Goal: Download file/media

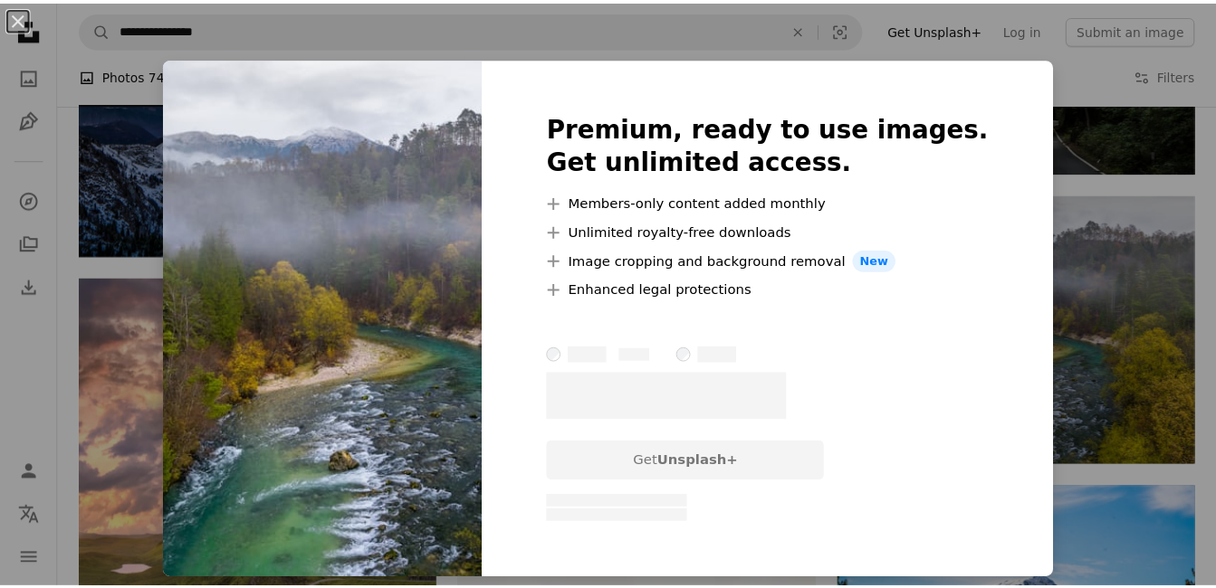
scroll to position [1539, 0]
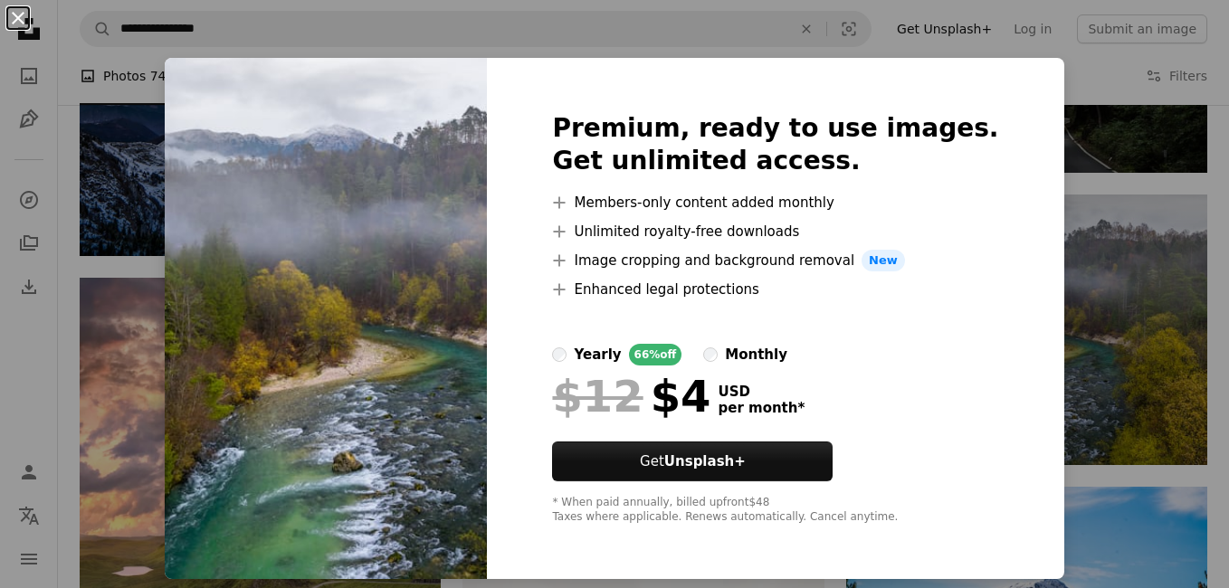
click at [16, 19] on button "An X shape" at bounding box center [18, 18] width 22 height 22
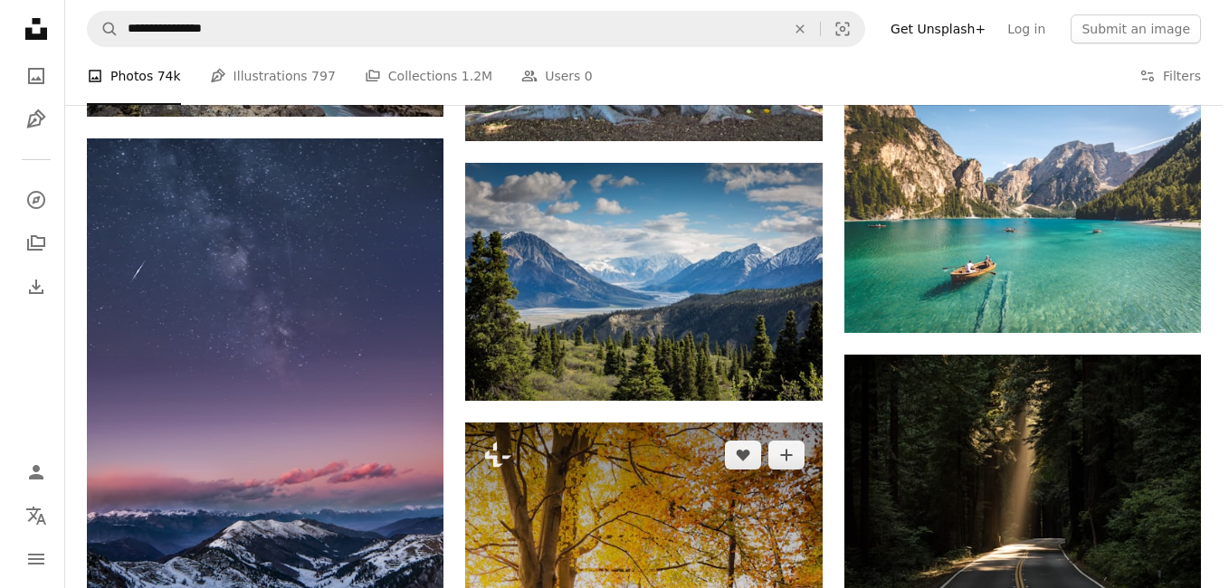
scroll to position [1177, 0]
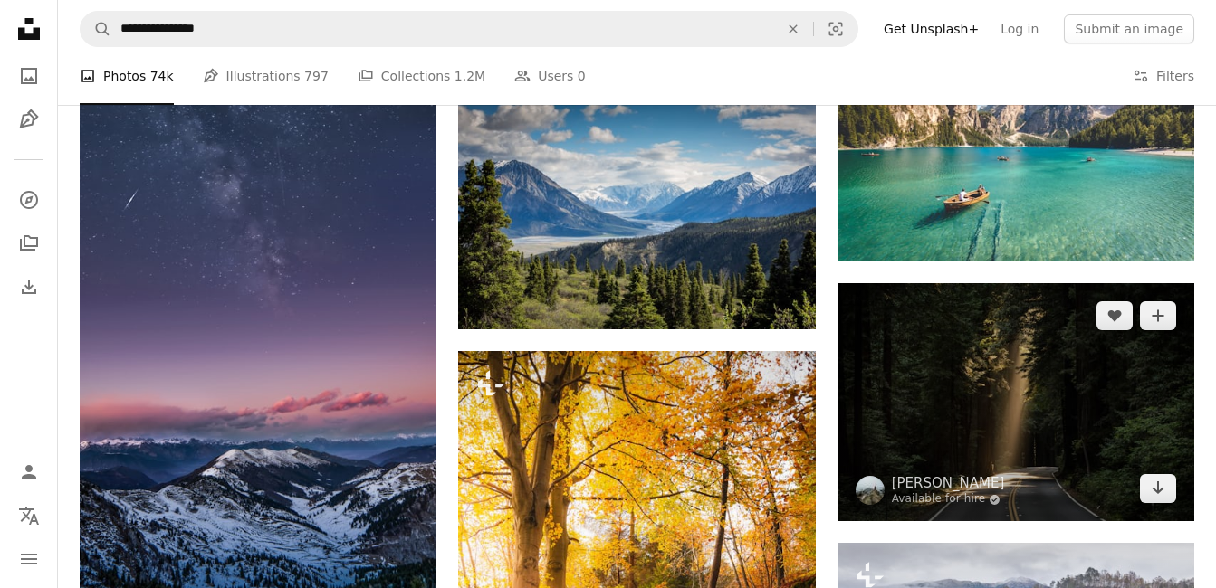
click at [991, 439] on img at bounding box center [1015, 402] width 357 height 238
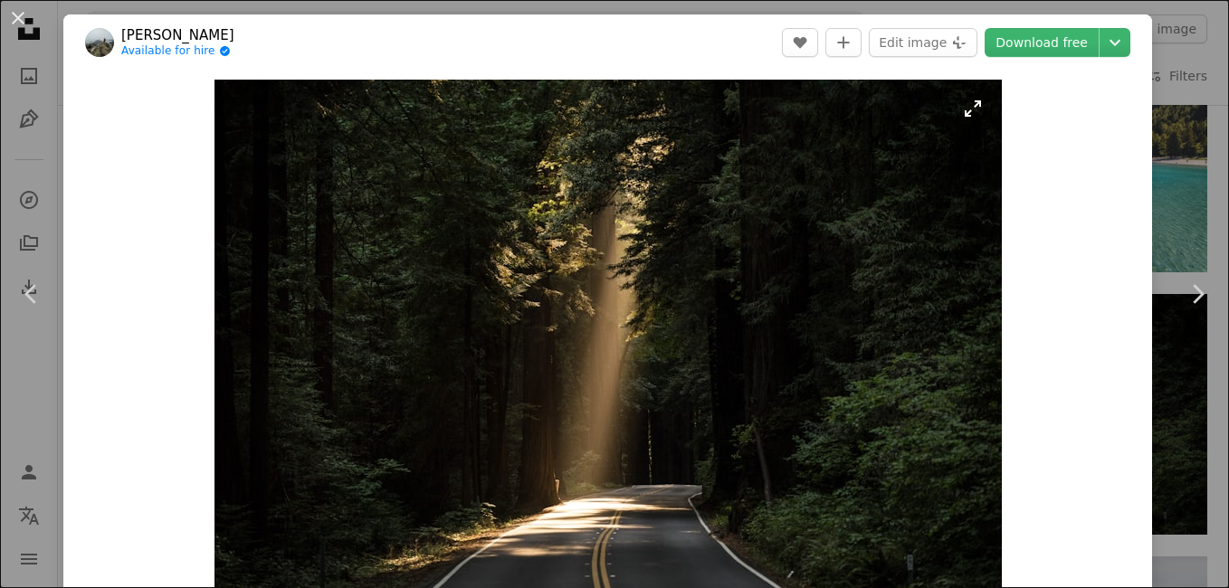
click at [967, 117] on img "Zoom in on this image" at bounding box center [608, 342] width 787 height 525
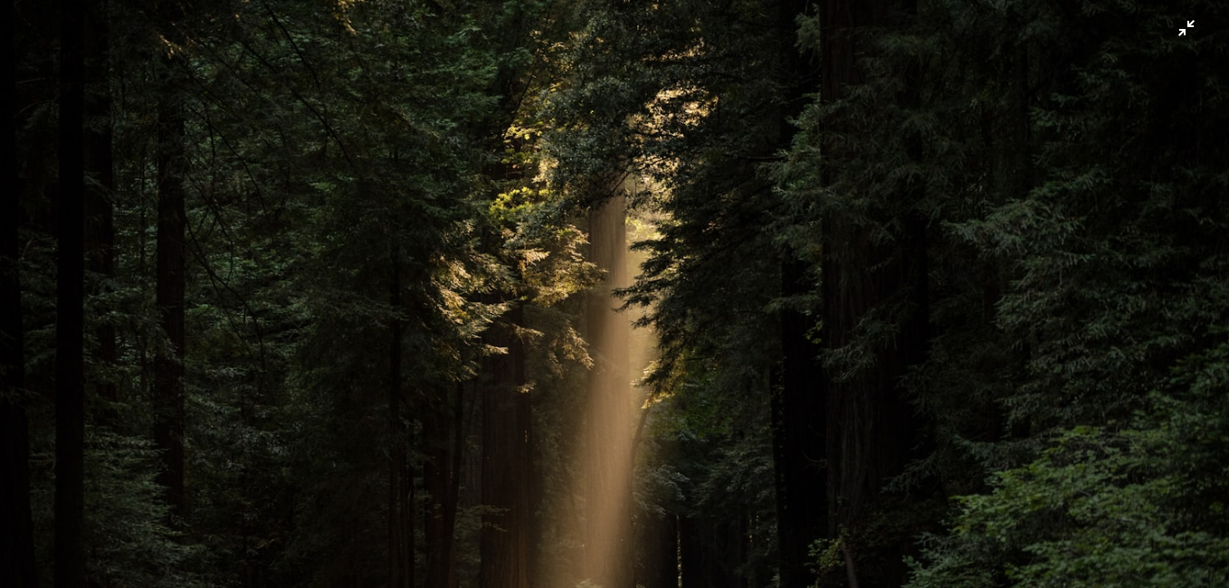
scroll to position [108, 0]
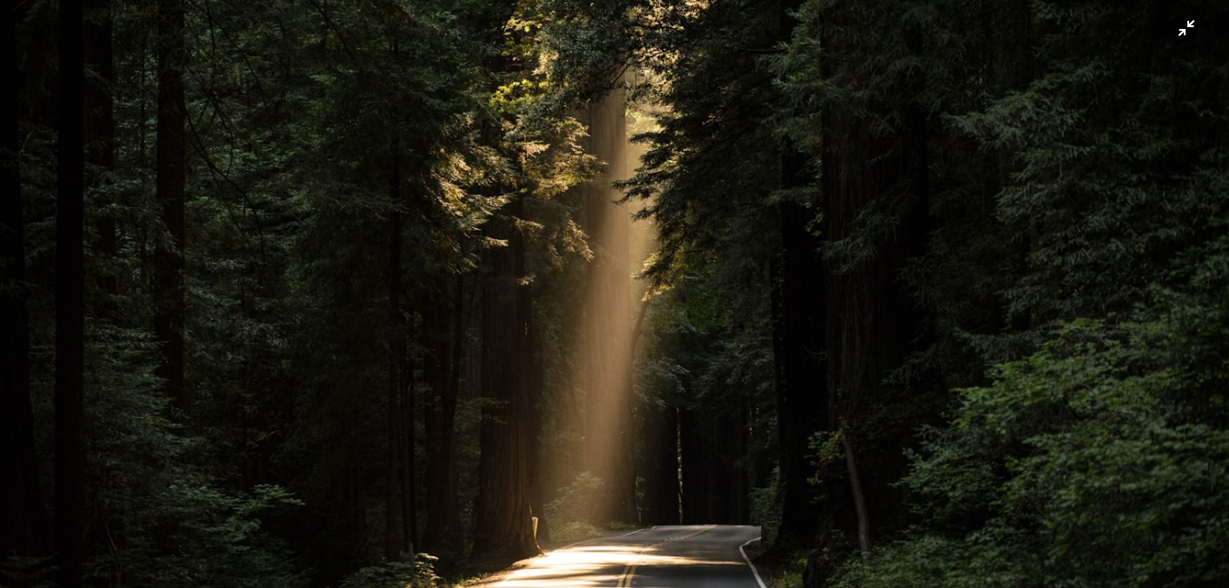
click at [1173, 32] on img "Zoom out on this image" at bounding box center [614, 301] width 1231 height 821
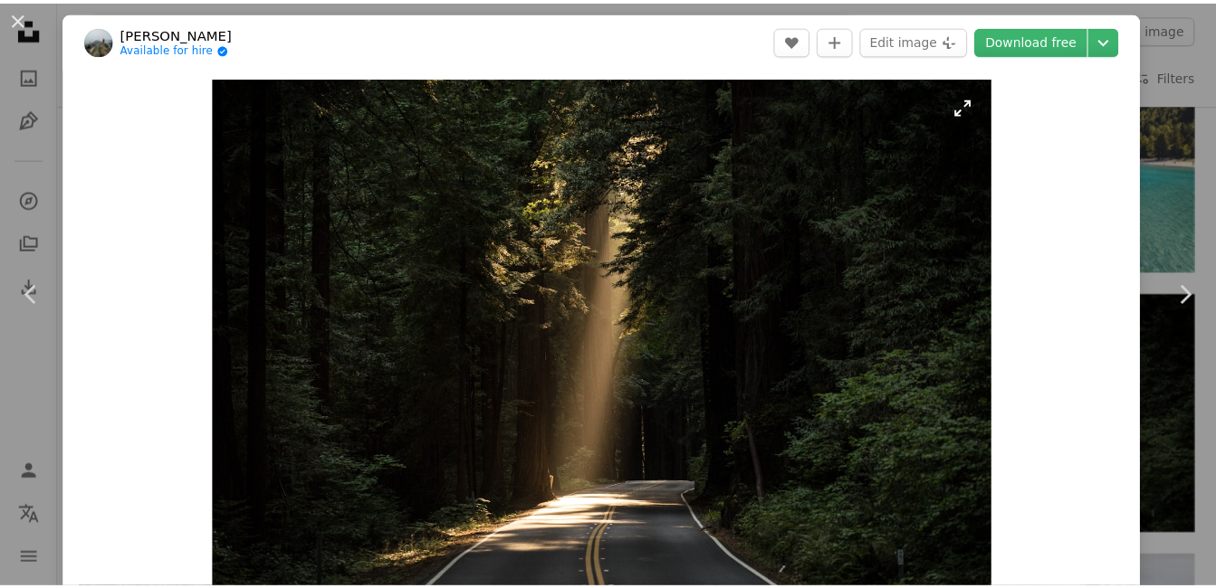
scroll to position [0, 0]
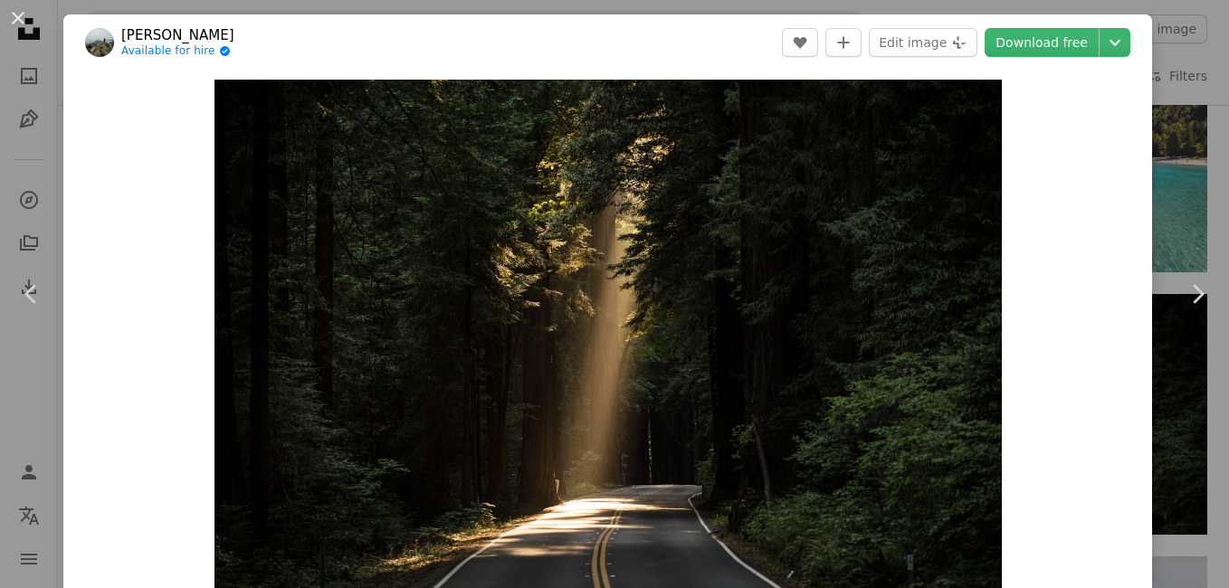
drag, startPoint x: 23, startPoint y: 15, endPoint x: 167, endPoint y: 49, distance: 147.8
click at [23, 15] on button "An X shape" at bounding box center [18, 18] width 22 height 22
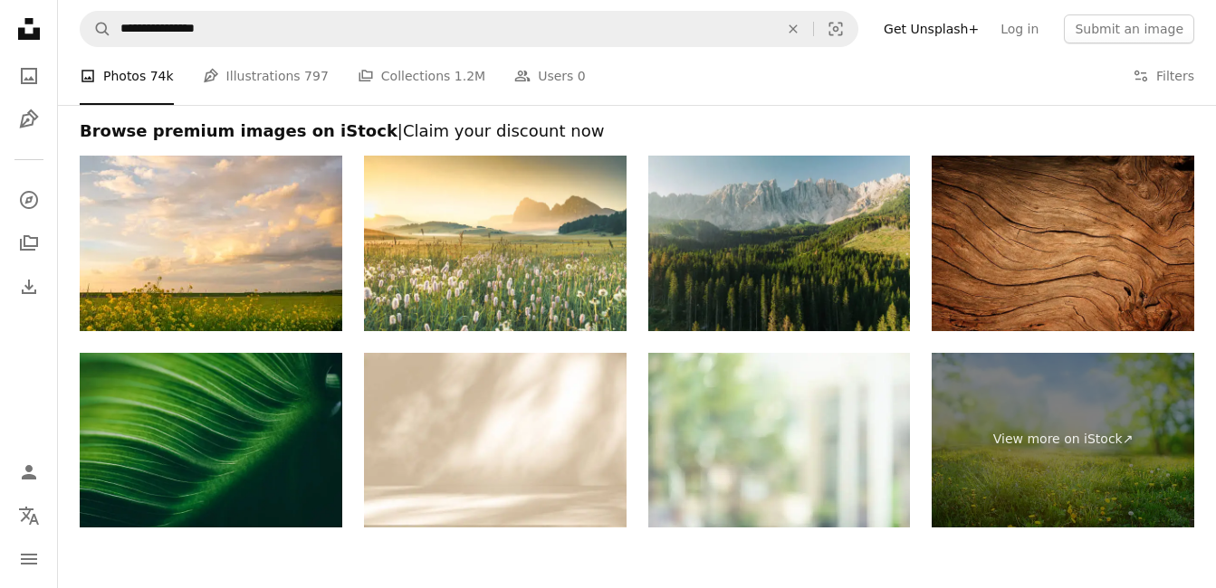
scroll to position [3530, 0]
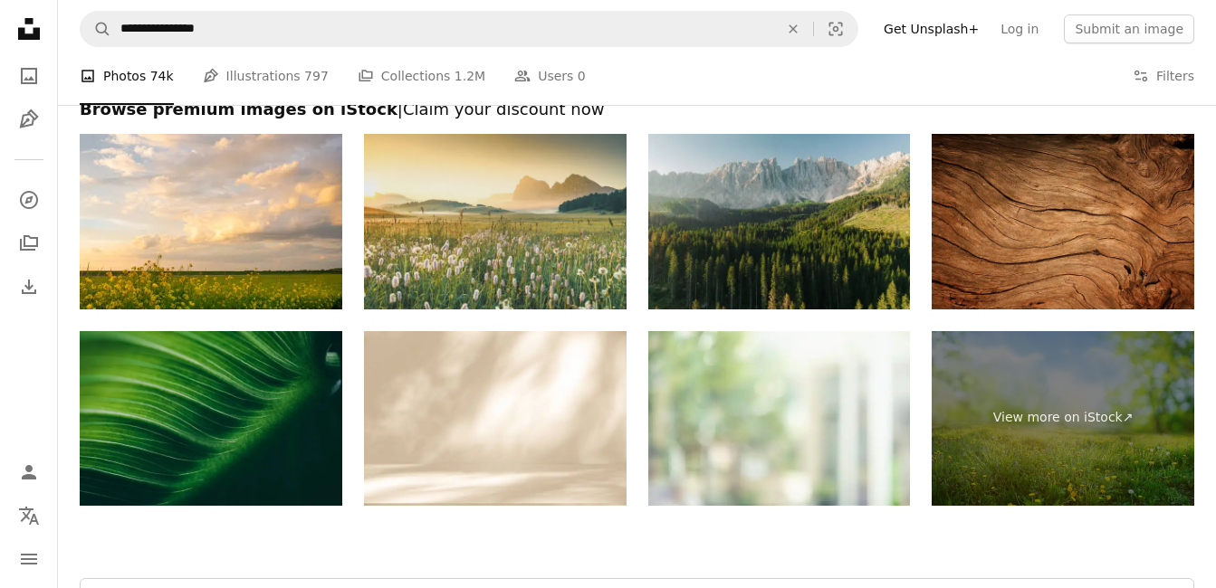
click at [483, 224] on img at bounding box center [495, 221] width 262 height 175
